Goal: Task Accomplishment & Management: Complete application form

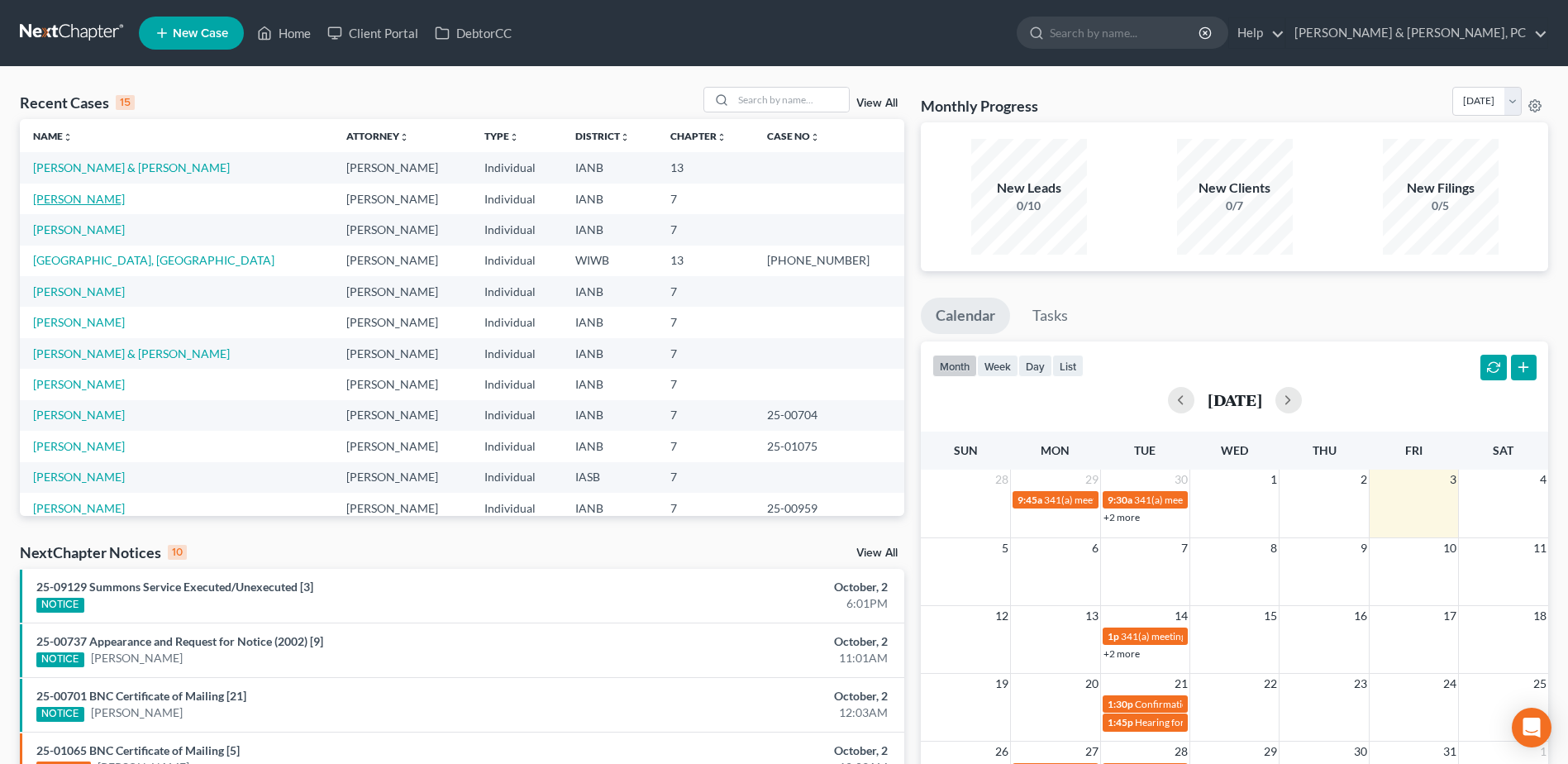
click at [69, 196] on link "[PERSON_NAME]" at bounding box center [78, 199] width 91 height 14
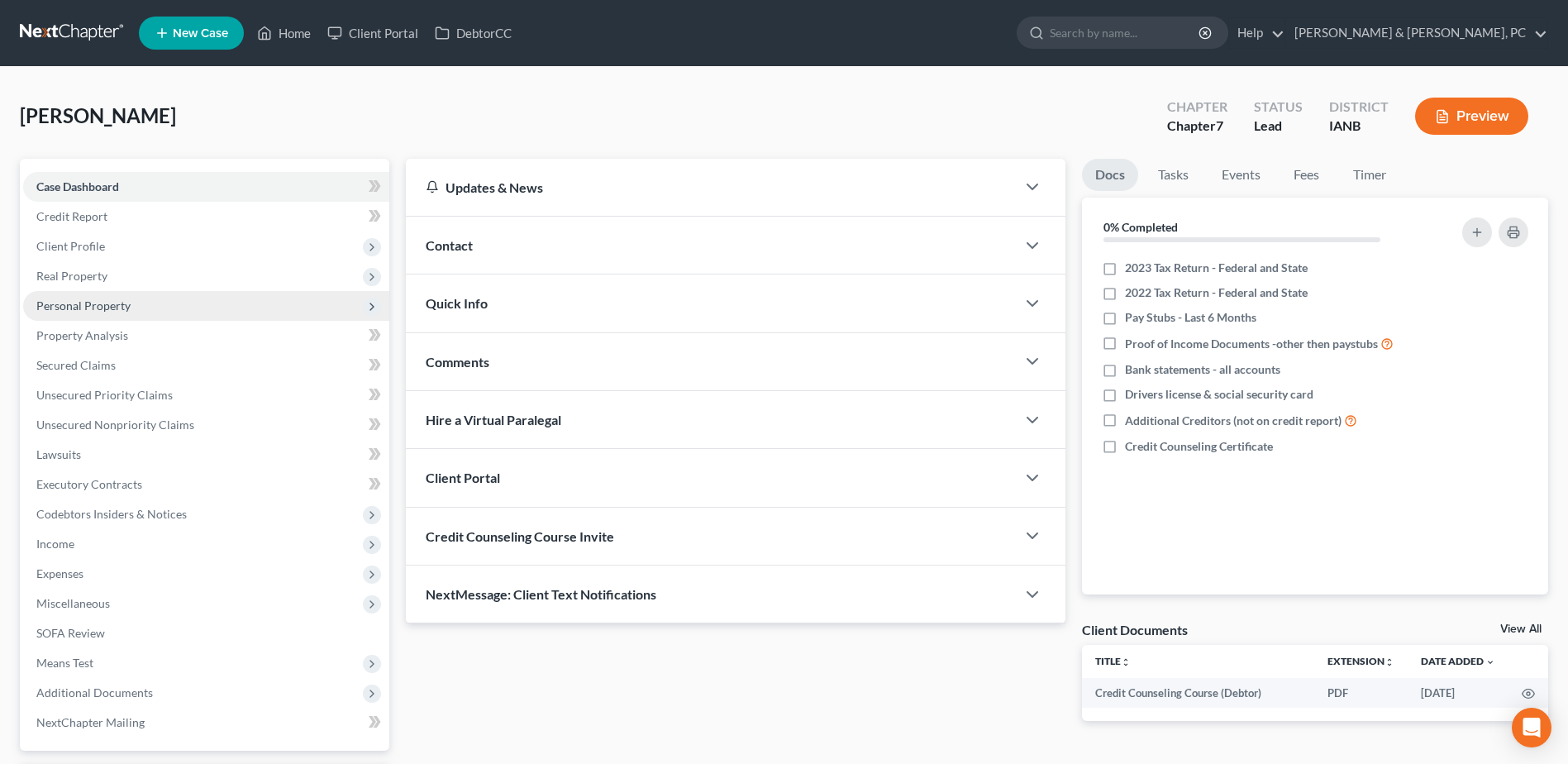
click at [114, 315] on span "Personal Property" at bounding box center [206, 305] width 366 height 29
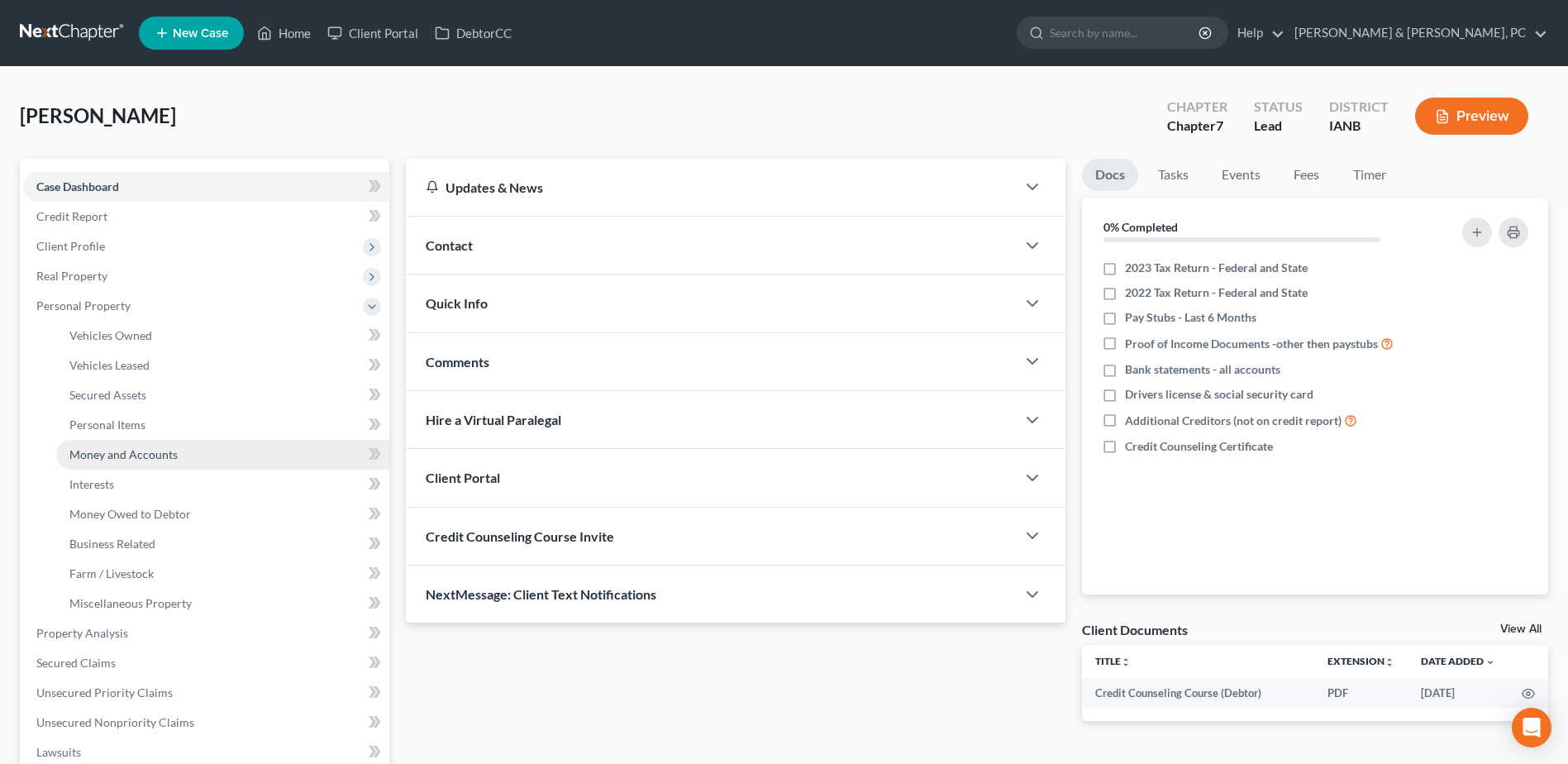
click at [170, 456] on span "Money and Accounts" at bounding box center [123, 454] width 108 height 14
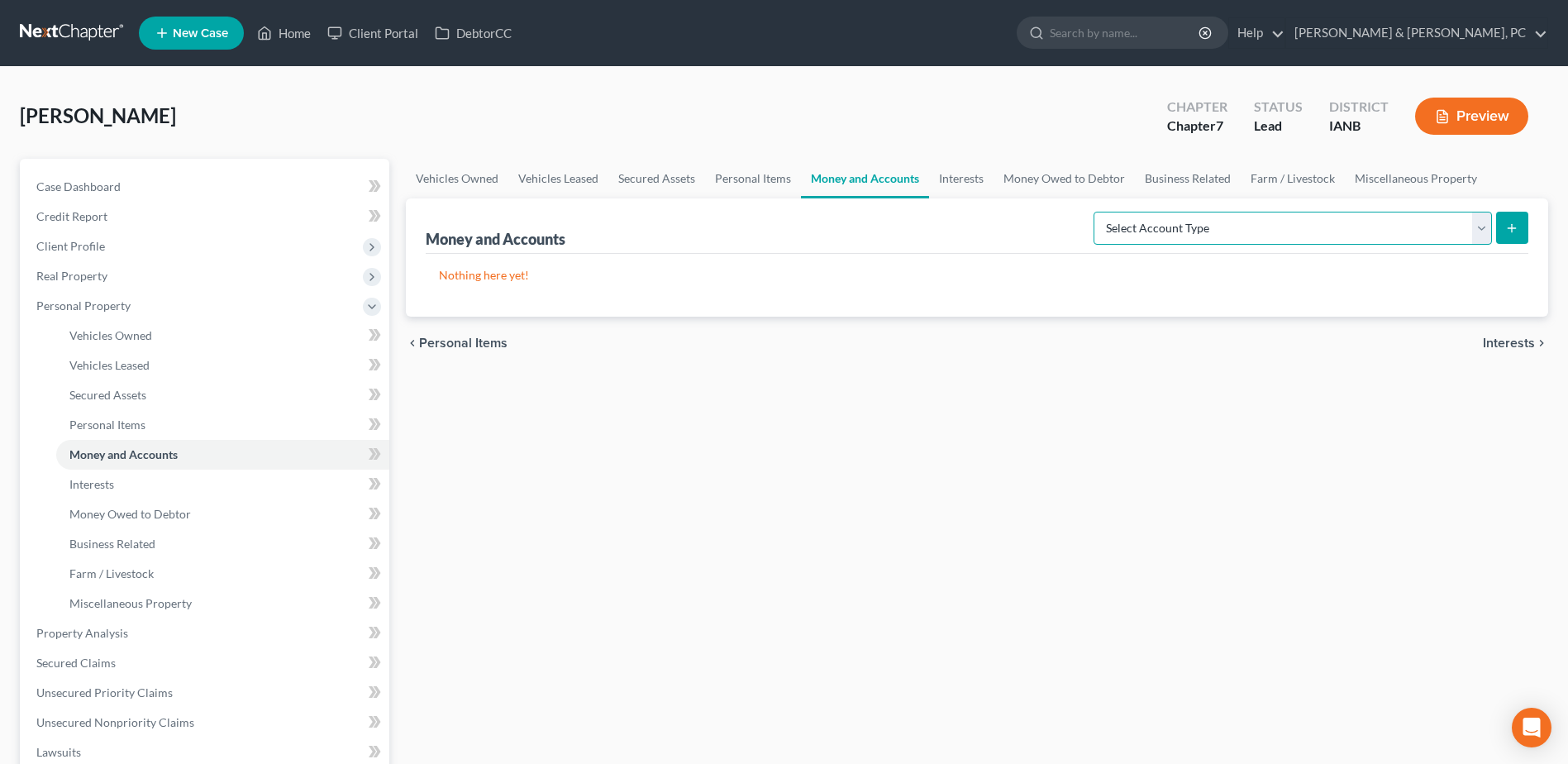
click at [1151, 223] on select "Select Account Type Brokerage (A/B: 18, SOFA: 20) Cash on Hand (A/B: 16) Certif…" at bounding box center [1292, 227] width 398 height 33
select select "checking"
click at [1098, 211] on select "Select Account Type Brokerage (A/B: 18, SOFA: 20) Cash on Hand (A/B: 16) Certif…" at bounding box center [1292, 227] width 398 height 33
click at [1494, 218] on form "Select Account Type Brokerage (A/B: 18, SOFA: 20) Cash on Hand (A/B: 16) Certif…" at bounding box center [1311, 228] width 435 height 34
click at [1500, 222] on button "submit" at bounding box center [1512, 227] width 32 height 32
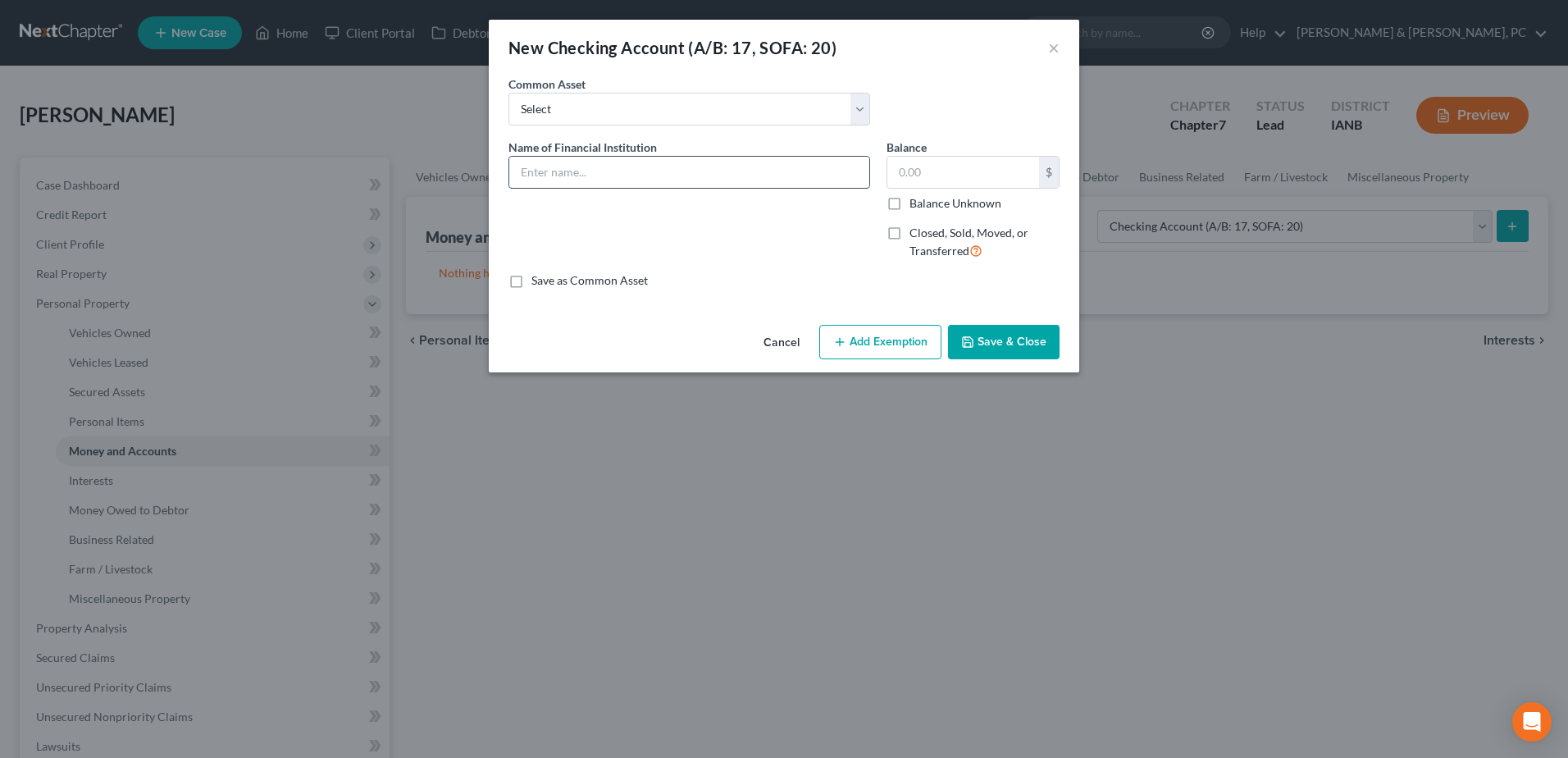
click at [715, 156] on input "text" at bounding box center [689, 171] width 360 height 31
type input "Chime - 6634"
click at [968, 342] on icon "button" at bounding box center [967, 342] width 13 height 13
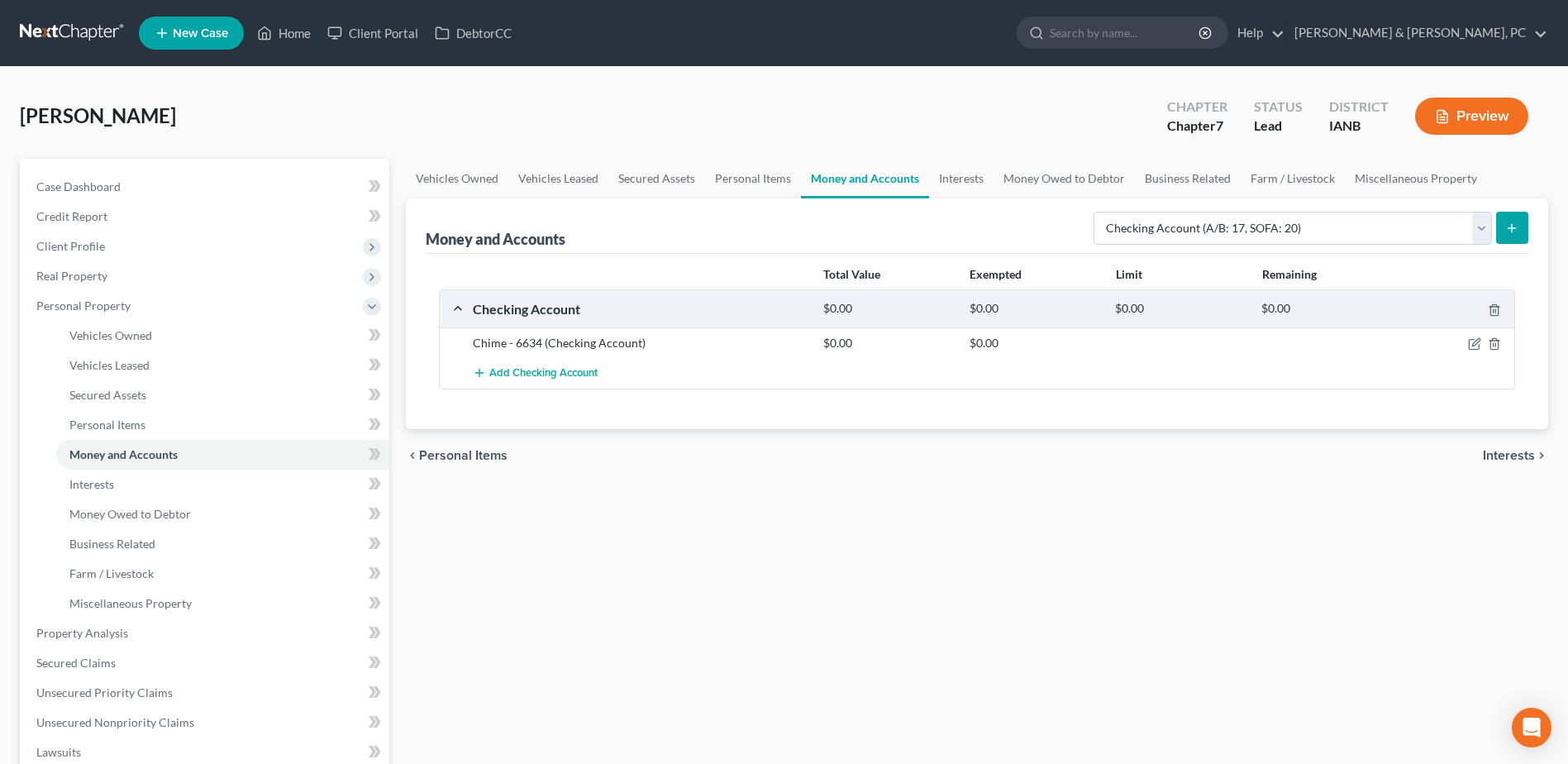
click at [1518, 232] on icon "submit" at bounding box center [1512, 228] width 13 height 13
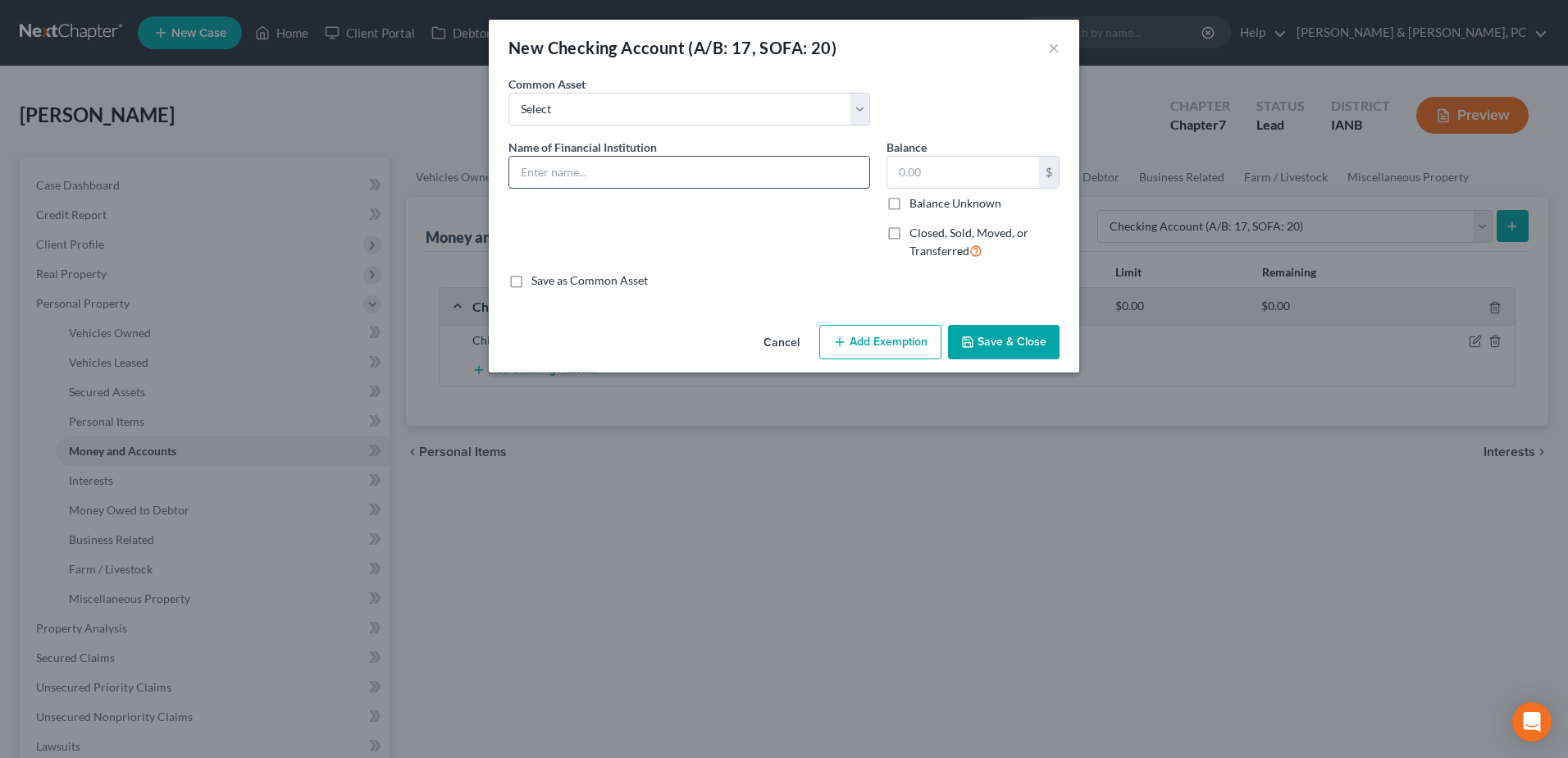
click at [719, 175] on input "text" at bounding box center [689, 171] width 360 height 31
type input "Venmo"
click at [1003, 333] on button "Save & Close" at bounding box center [1004, 341] width 111 height 34
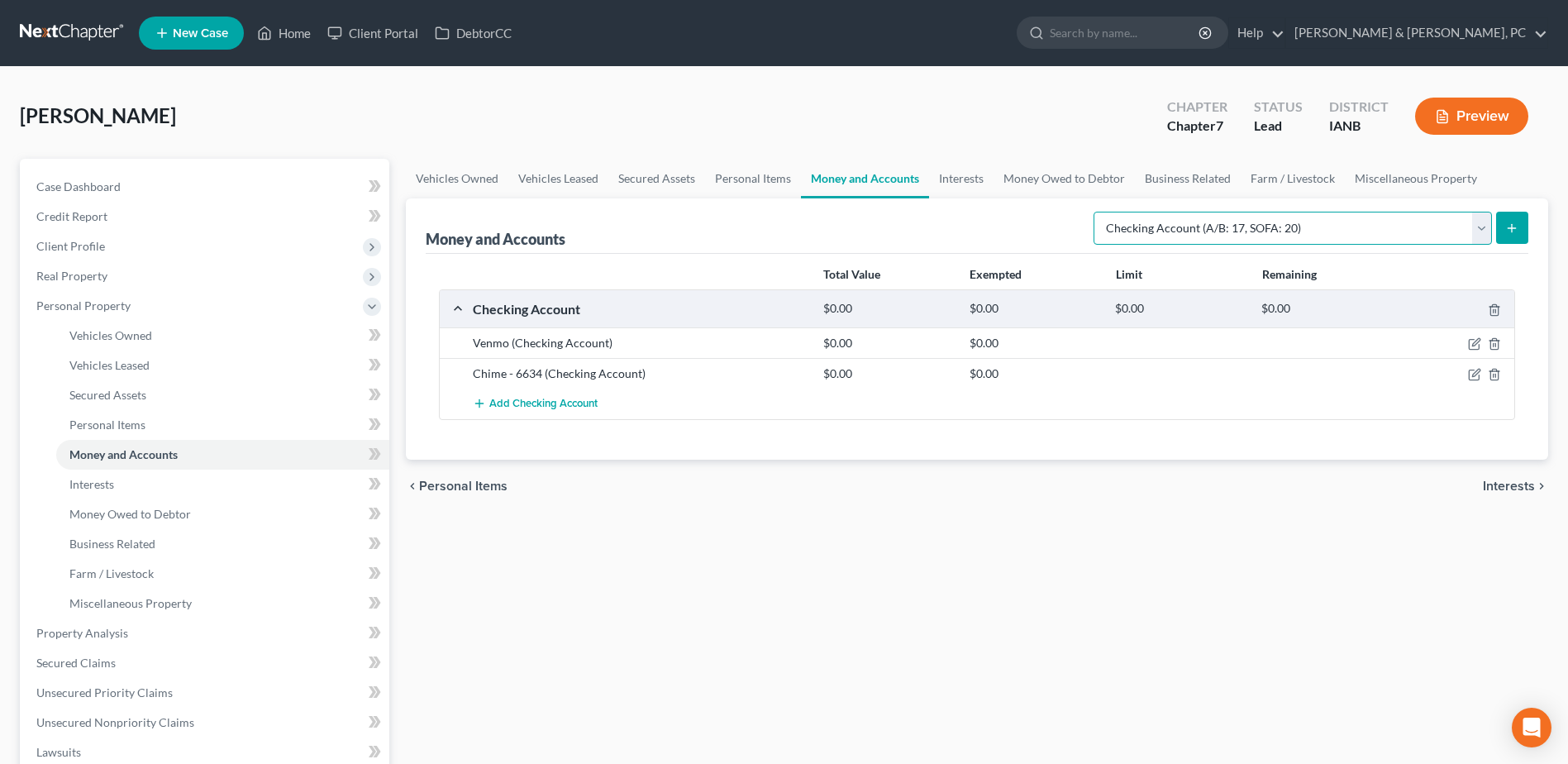
click at [1200, 222] on select "Select Account Type Brokerage (A/B: 18, SOFA: 20) Cash on Hand (A/B: 16) Certif…" at bounding box center [1292, 227] width 398 height 33
select select "other"
click at [1098, 211] on select "Select Account Type Brokerage (A/B: 18, SOFA: 20) Cash on Hand (A/B: 16) Certif…" at bounding box center [1292, 227] width 398 height 33
click at [1508, 226] on icon "submit" at bounding box center [1512, 228] width 13 height 13
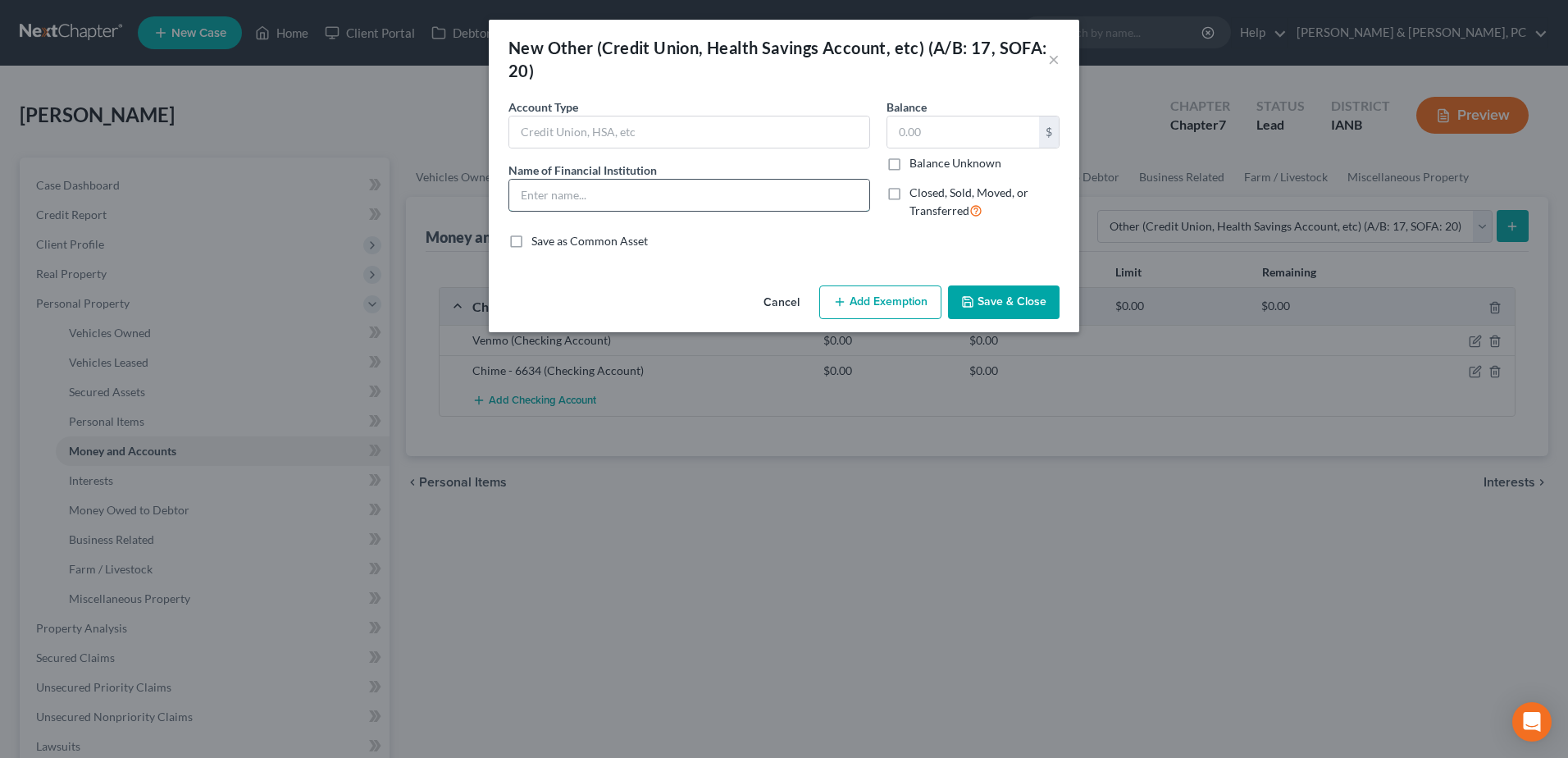
click at [753, 196] on input "text" at bounding box center [689, 195] width 360 height 31
click at [730, 148] on div "Account Type Name of Financial Institution *" at bounding box center [689, 166] width 378 height 135
click at [730, 136] on input "text" at bounding box center [689, 131] width 360 height 31
type input "HSA"
type input "Flores"
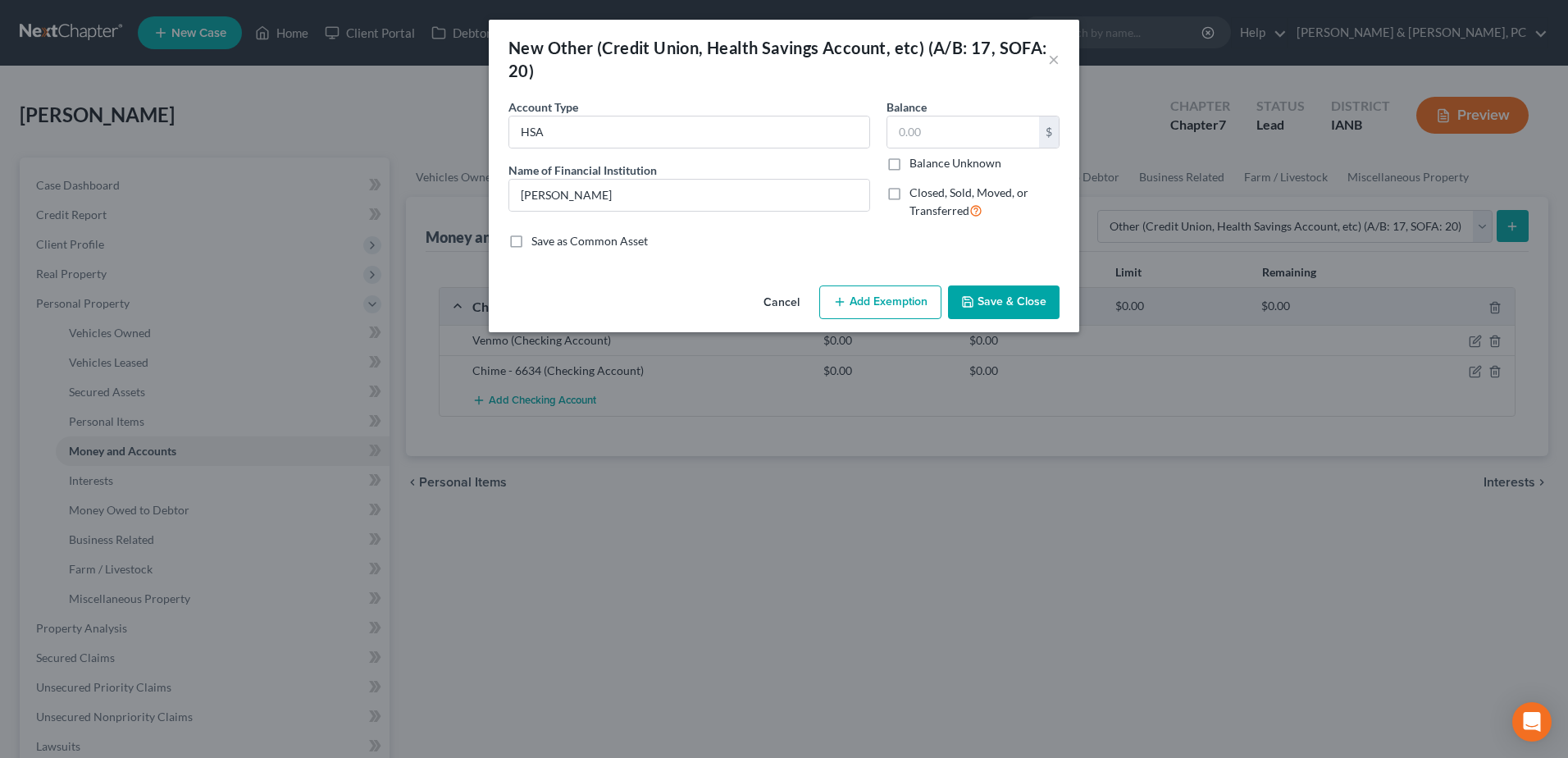
click at [1001, 307] on button "Save & Close" at bounding box center [1004, 302] width 111 height 34
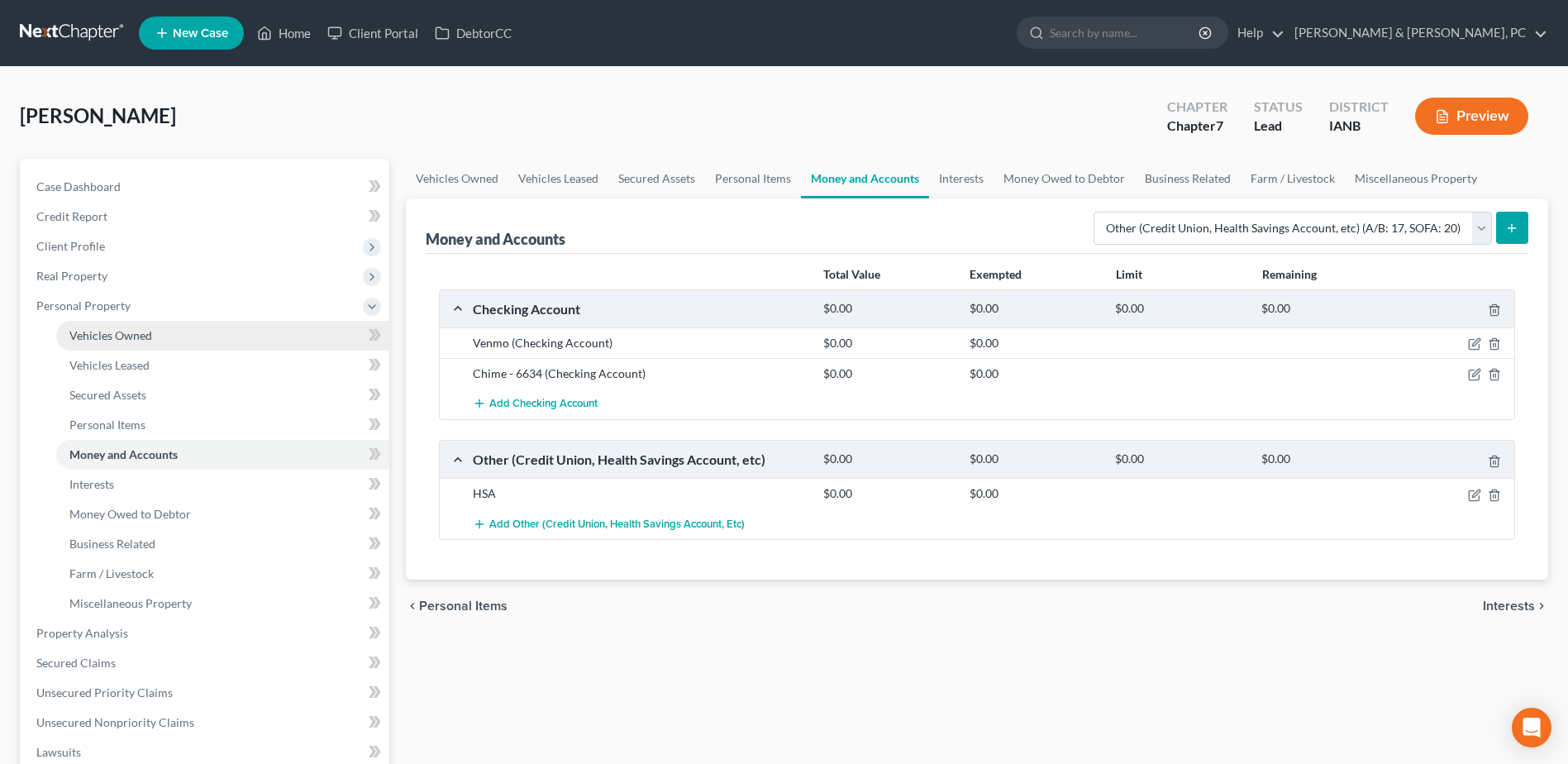
click at [143, 330] on span "Vehicles Owned" at bounding box center [111, 335] width 83 height 14
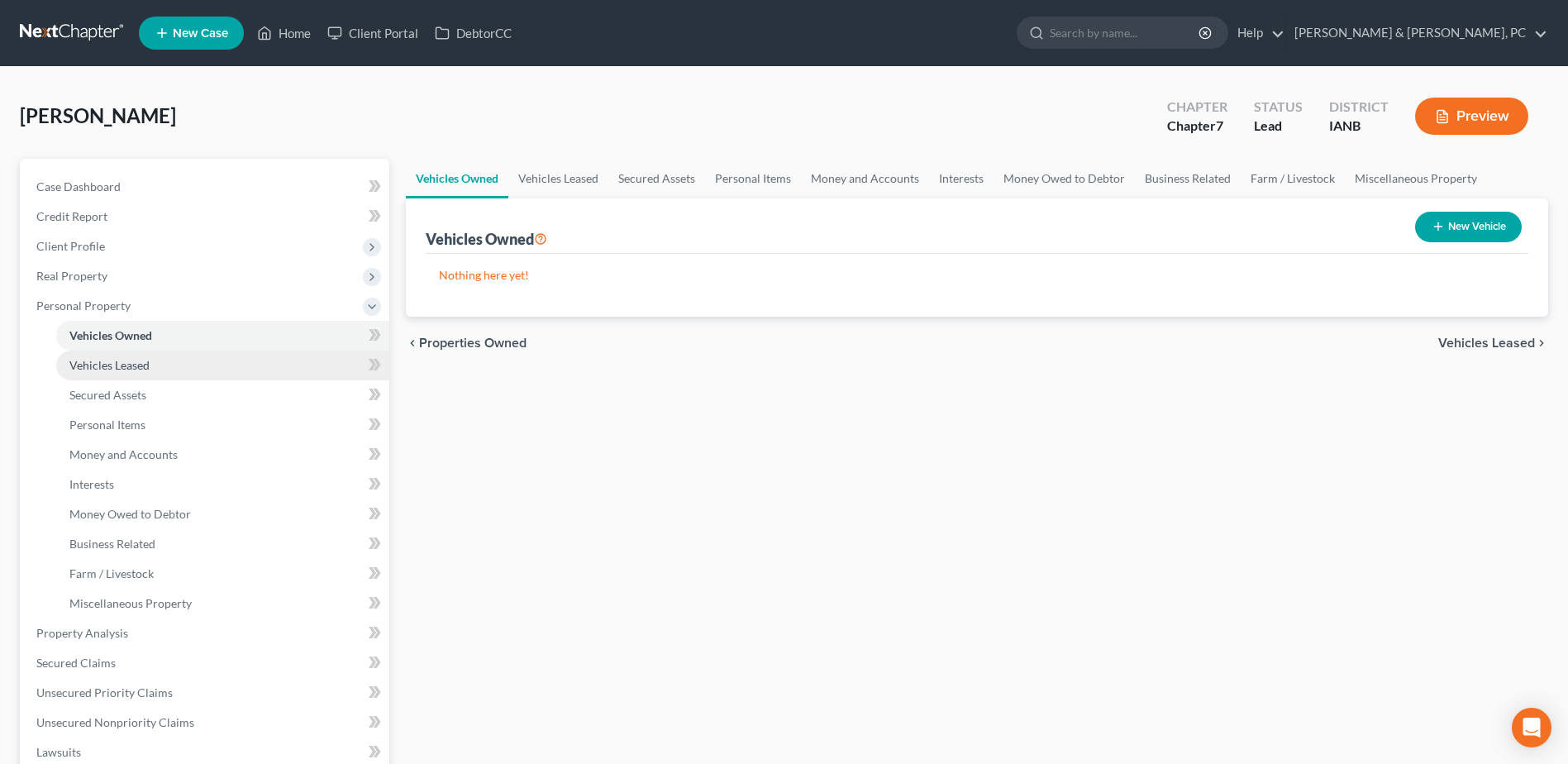
click at [268, 372] on link "Vehicles Leased" at bounding box center [222, 365] width 333 height 29
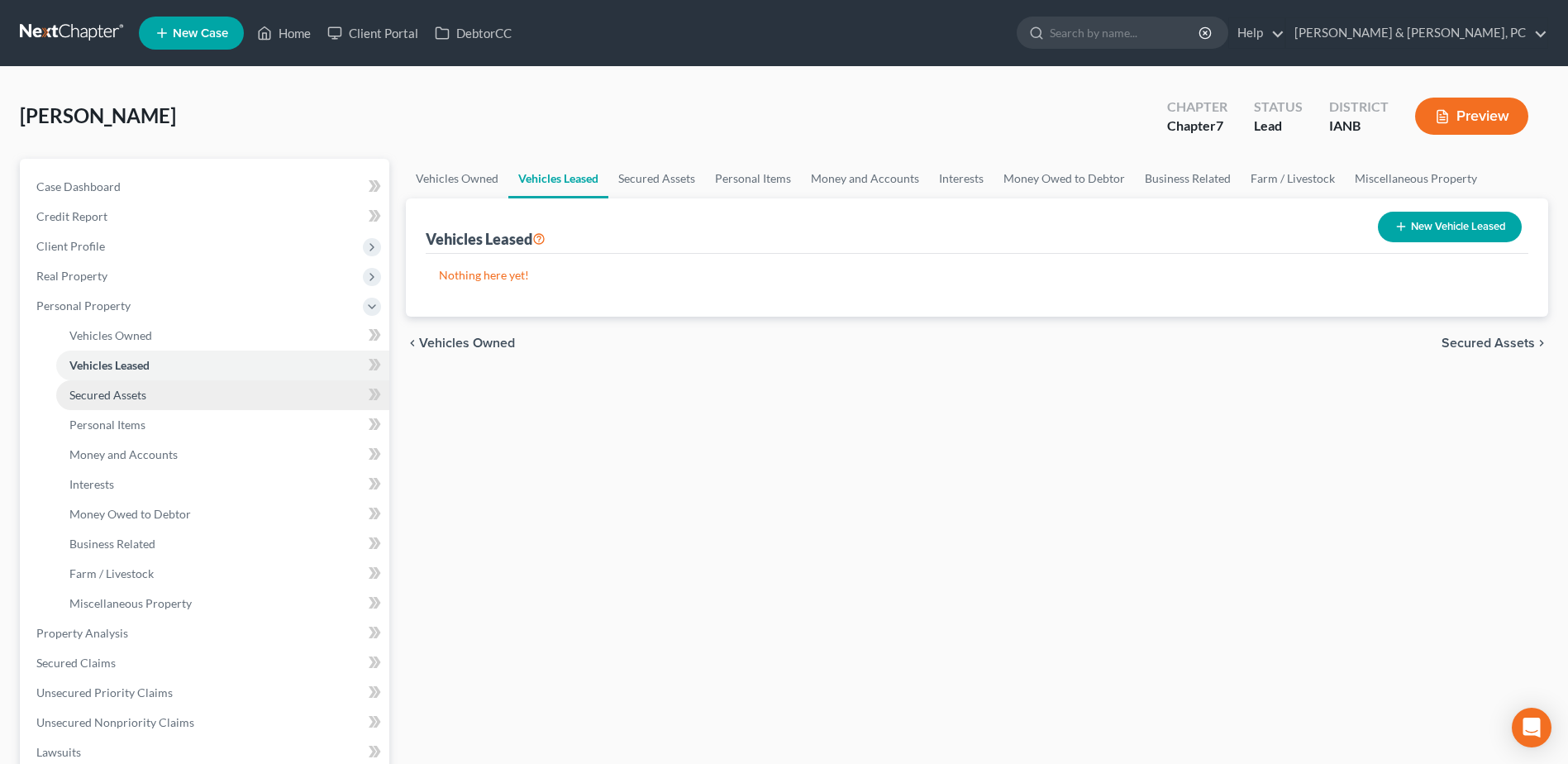
click at [246, 396] on link "Secured Assets" at bounding box center [222, 394] width 333 height 29
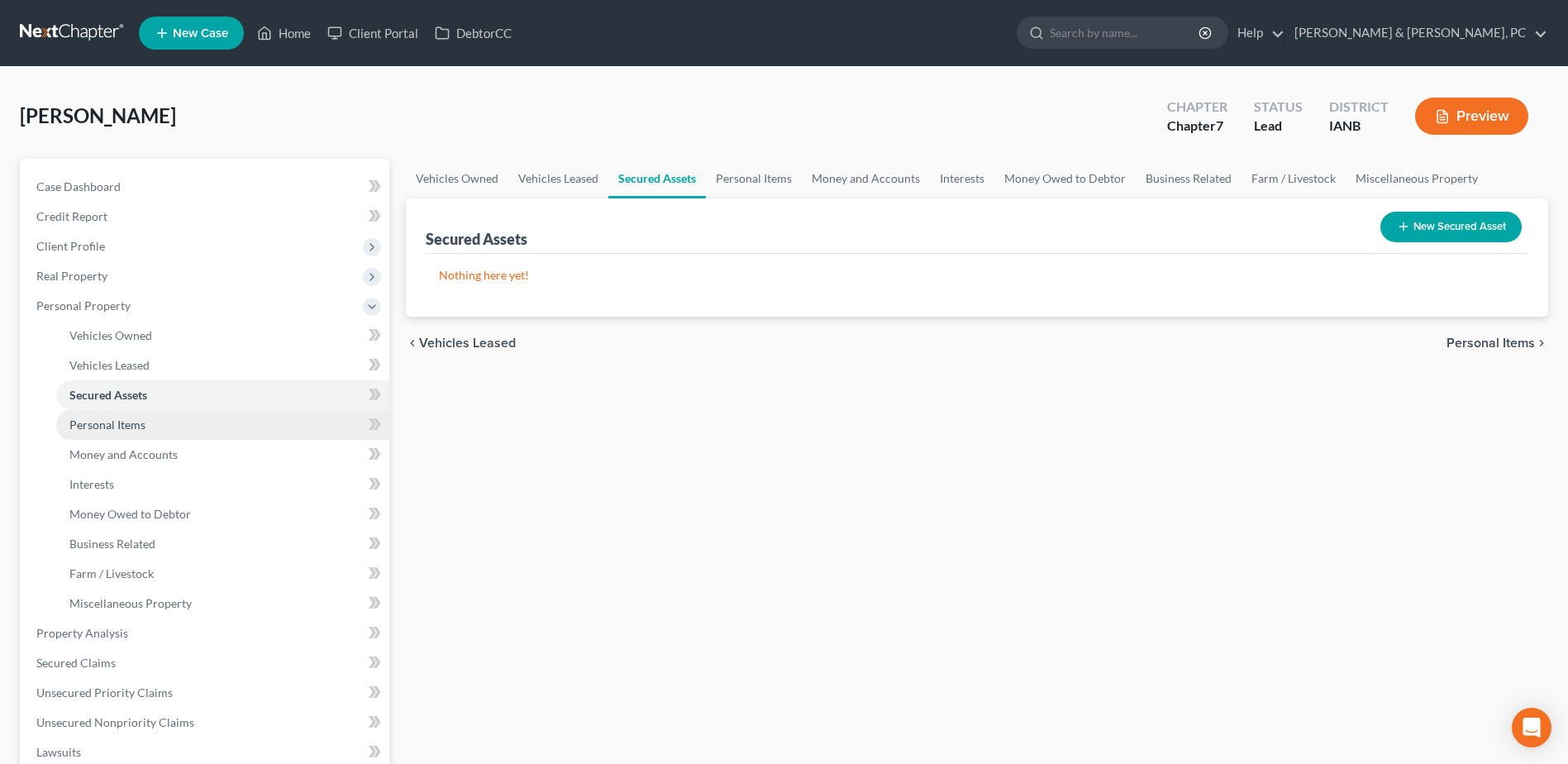
click at [223, 423] on link "Personal Items" at bounding box center [222, 424] width 333 height 29
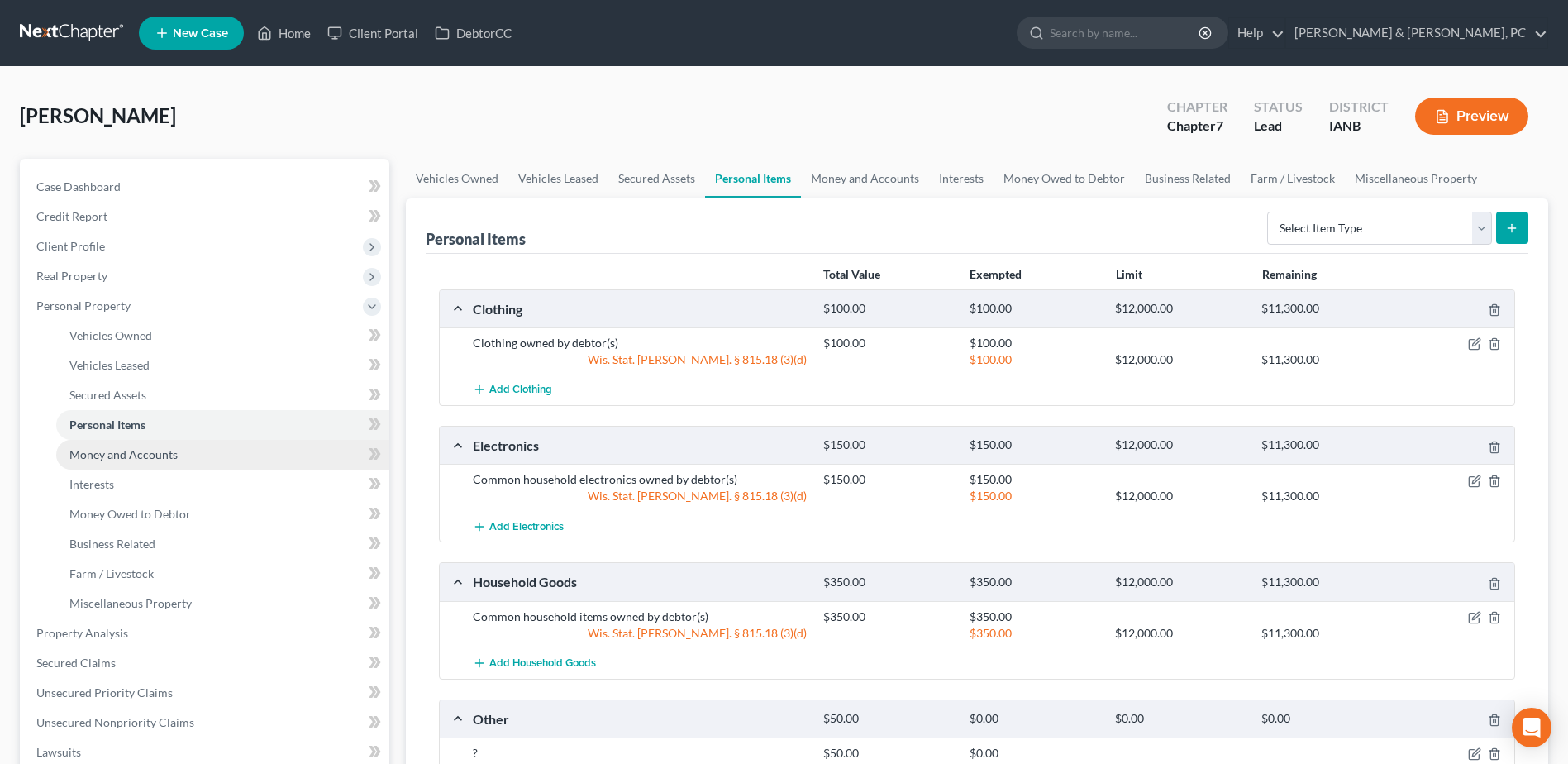
click at [215, 465] on link "Money and Accounts" at bounding box center [222, 454] width 333 height 29
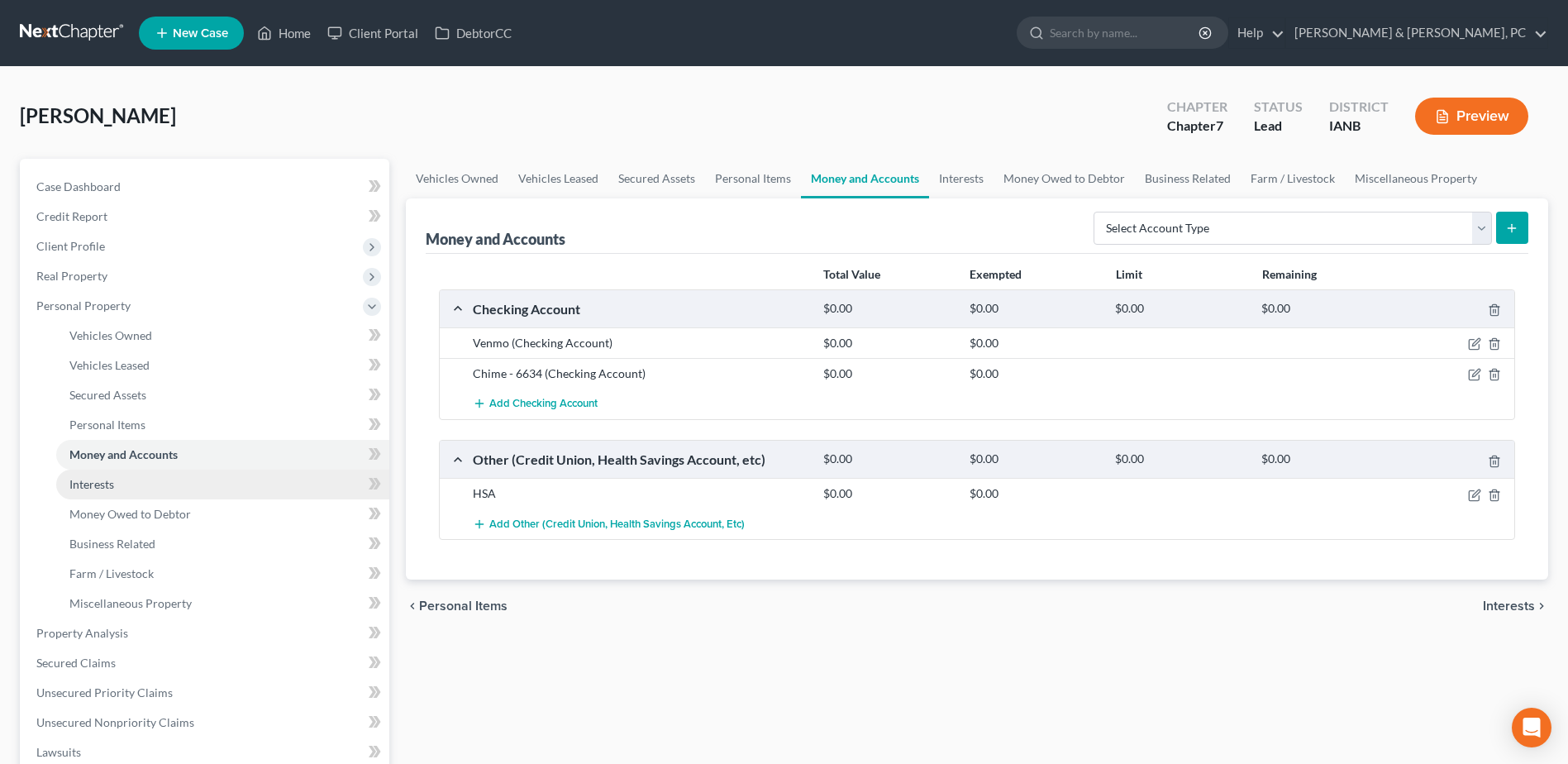
click at [210, 485] on link "Interests" at bounding box center [222, 484] width 333 height 29
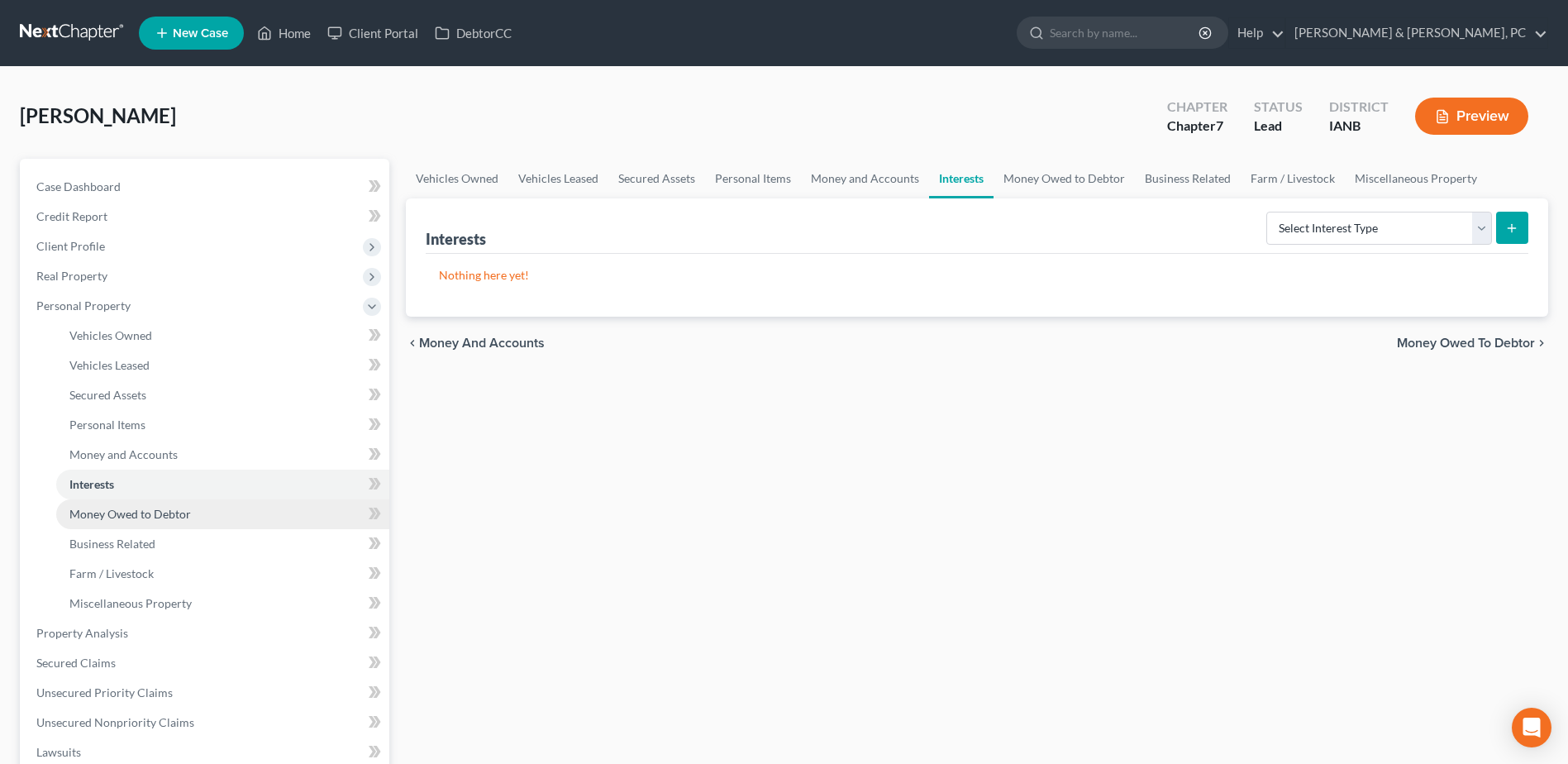
click at [193, 517] on link "Money Owed to Debtor" at bounding box center [222, 513] width 333 height 29
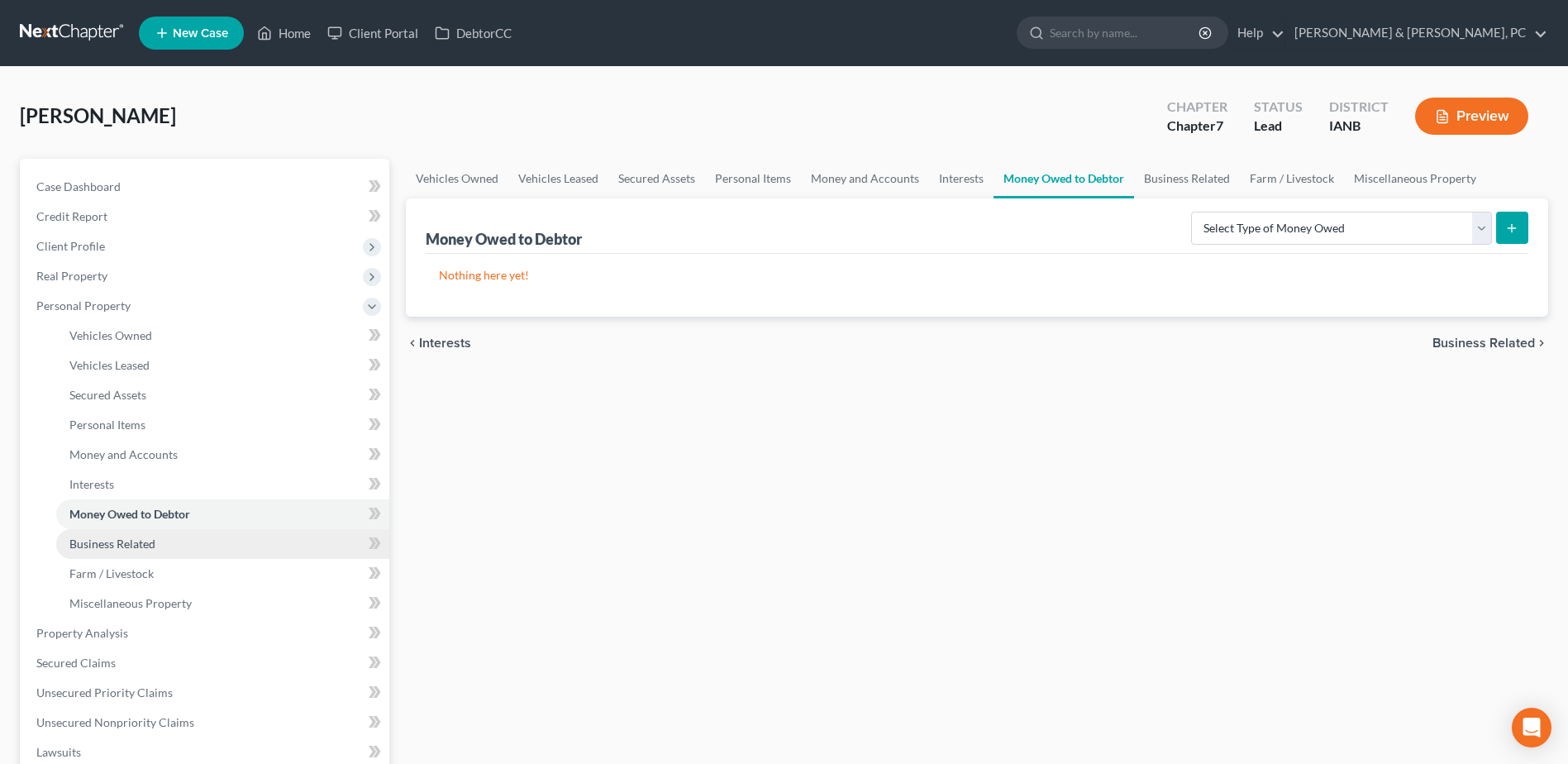
click at [175, 549] on link "Business Related" at bounding box center [222, 543] width 333 height 29
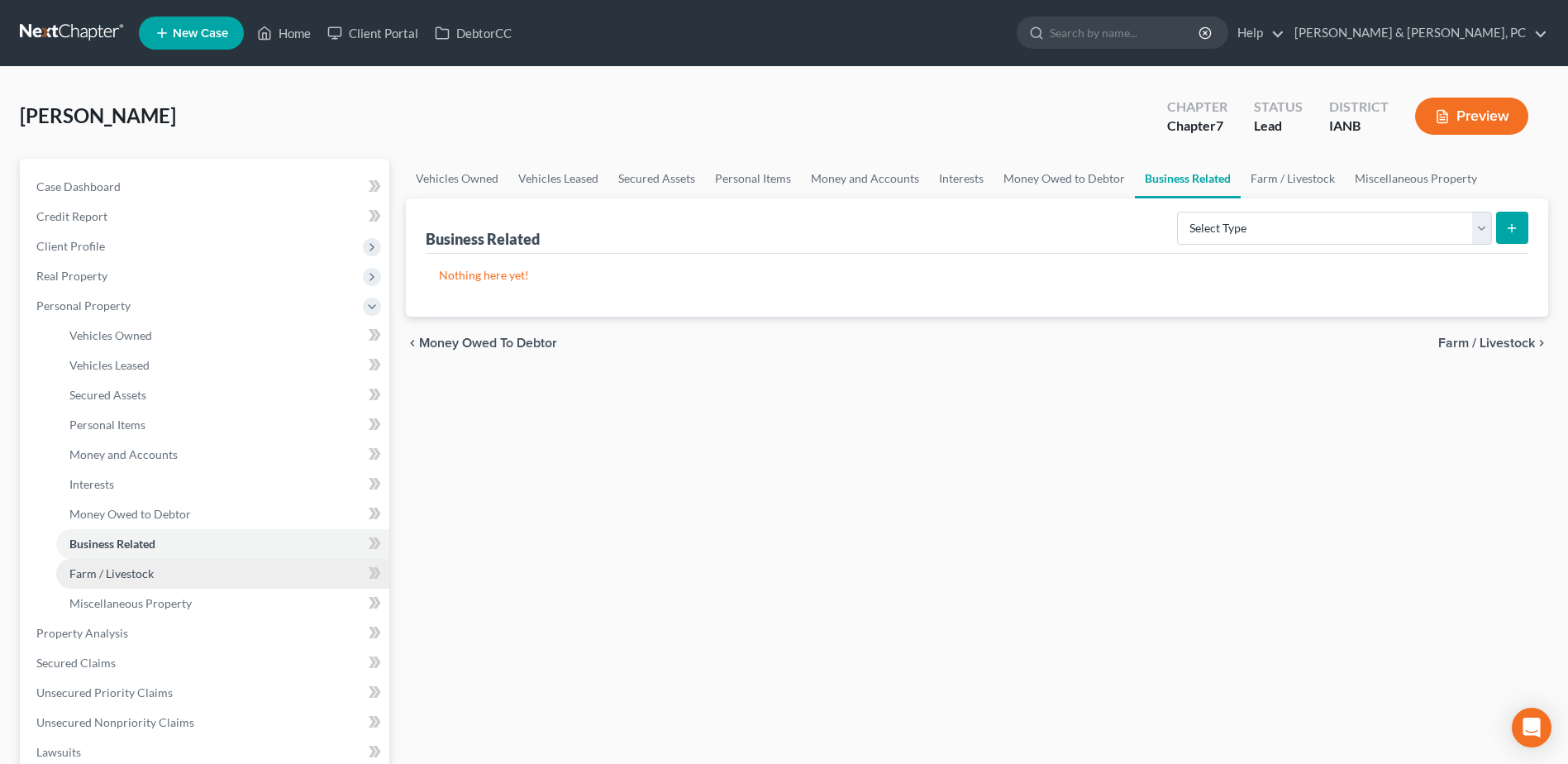
click at [175, 574] on link "Farm / Livestock" at bounding box center [222, 573] width 333 height 29
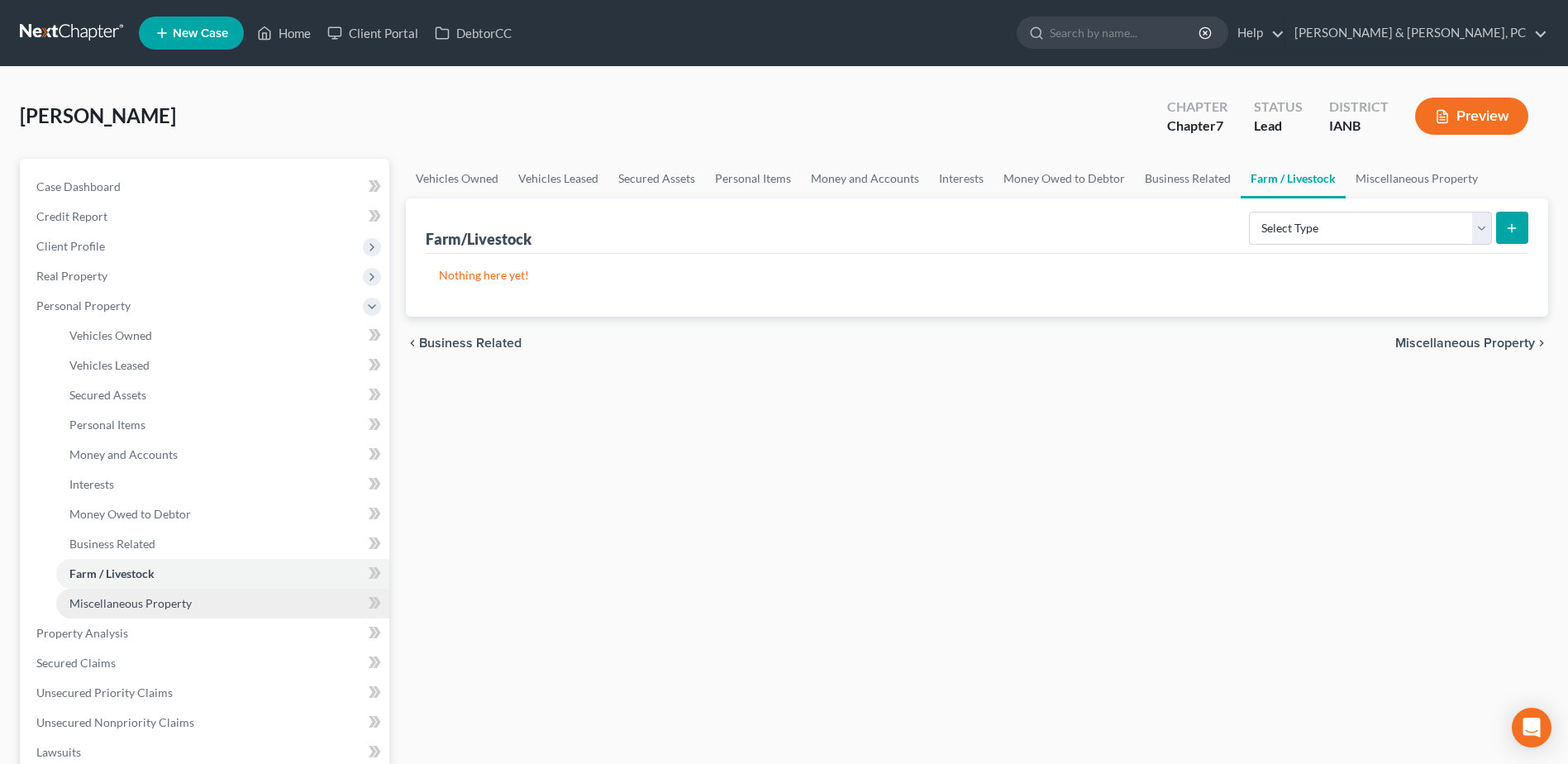
click at [190, 608] on link "Miscellaneous Property" at bounding box center [222, 603] width 333 height 29
